Goal: Entertainment & Leisure: Browse casually

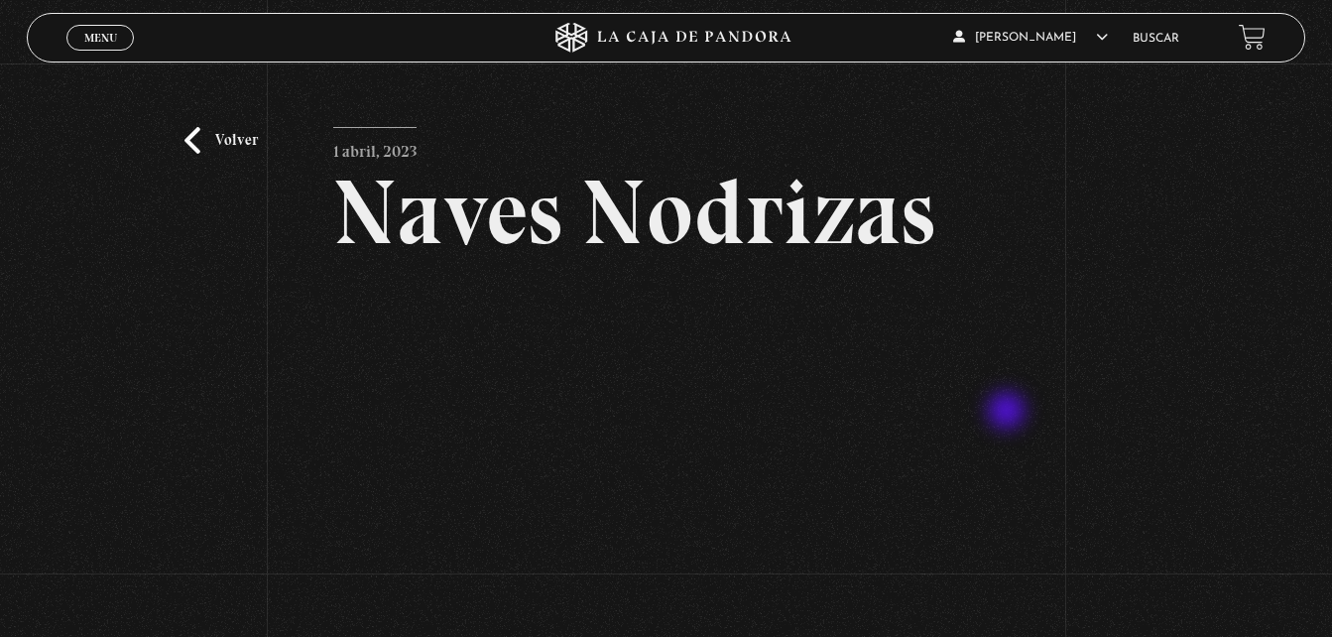
scroll to position [119, 0]
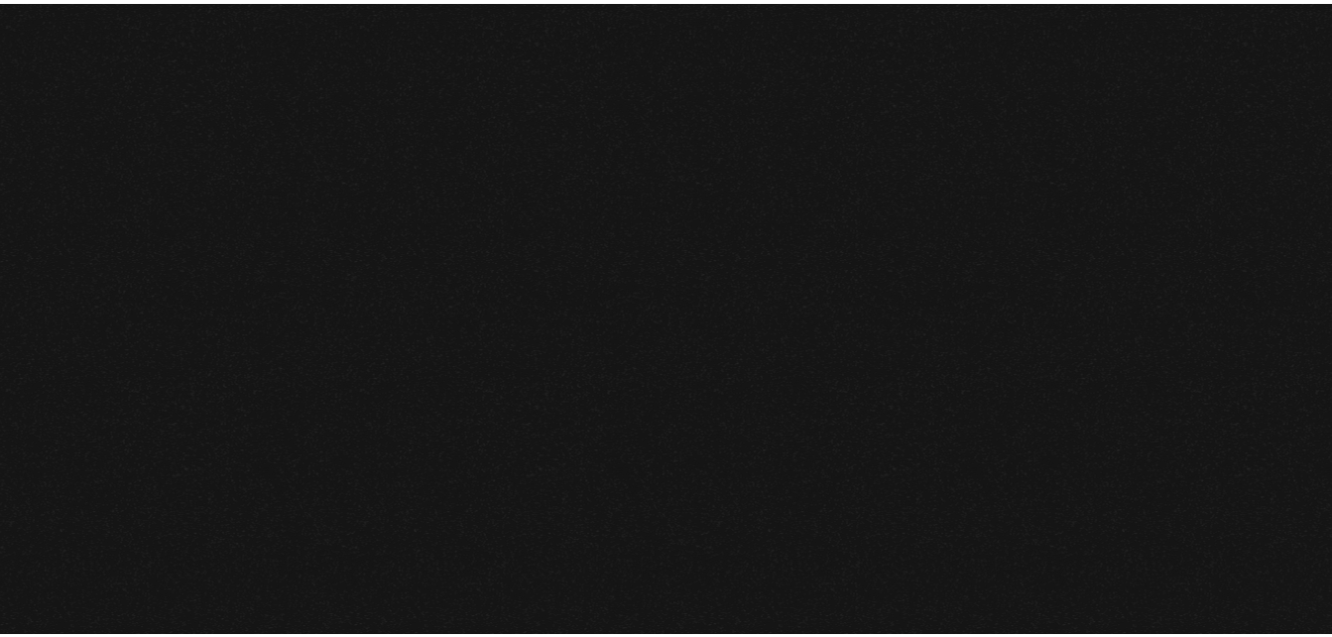
scroll to position [3094, 0]
